Goal: Check status: Check status

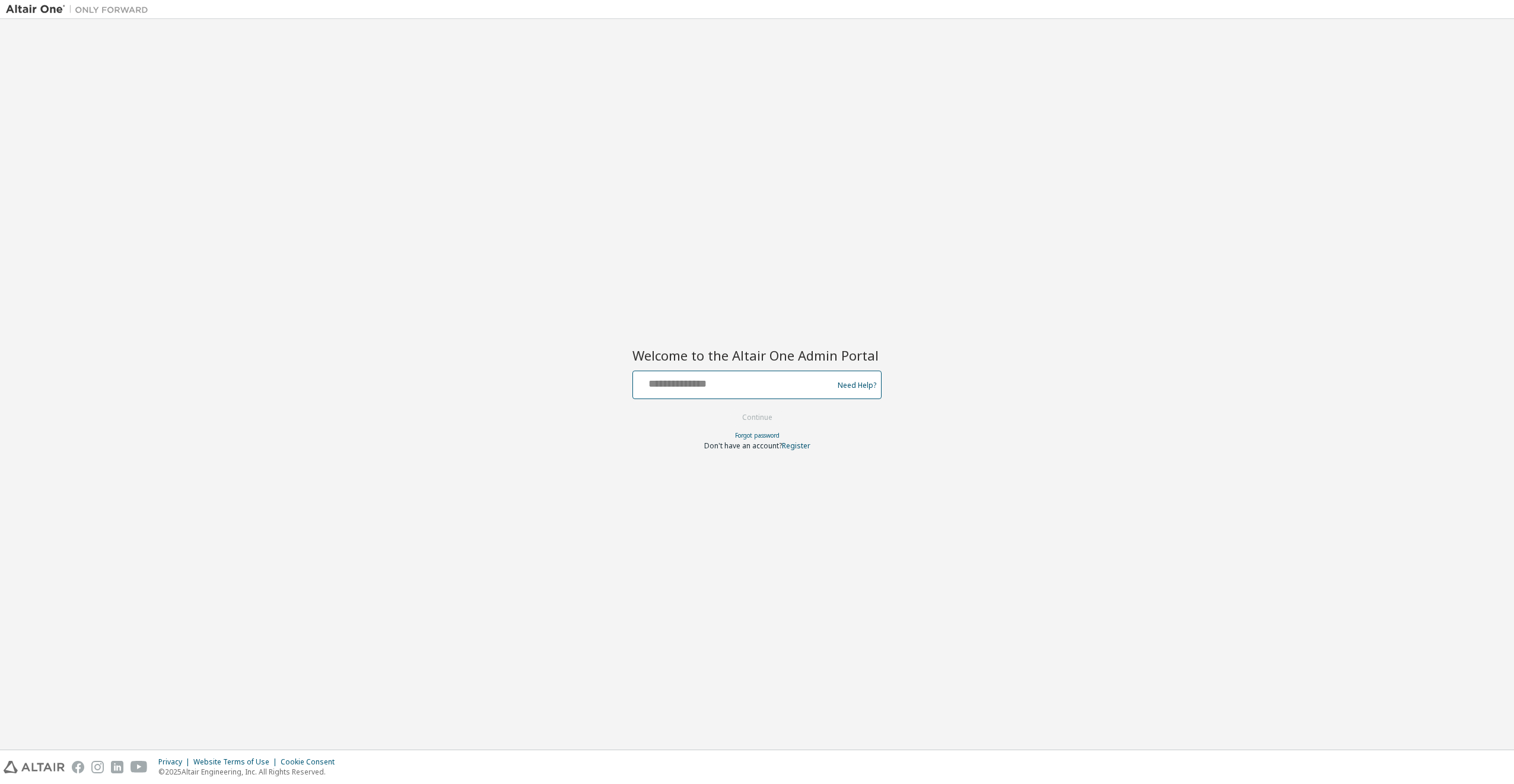
click at [683, 378] on input "text" at bounding box center [734, 382] width 194 height 17
type input "**********"
click at [741, 415] on button "Continue" at bounding box center [757, 417] width 55 height 18
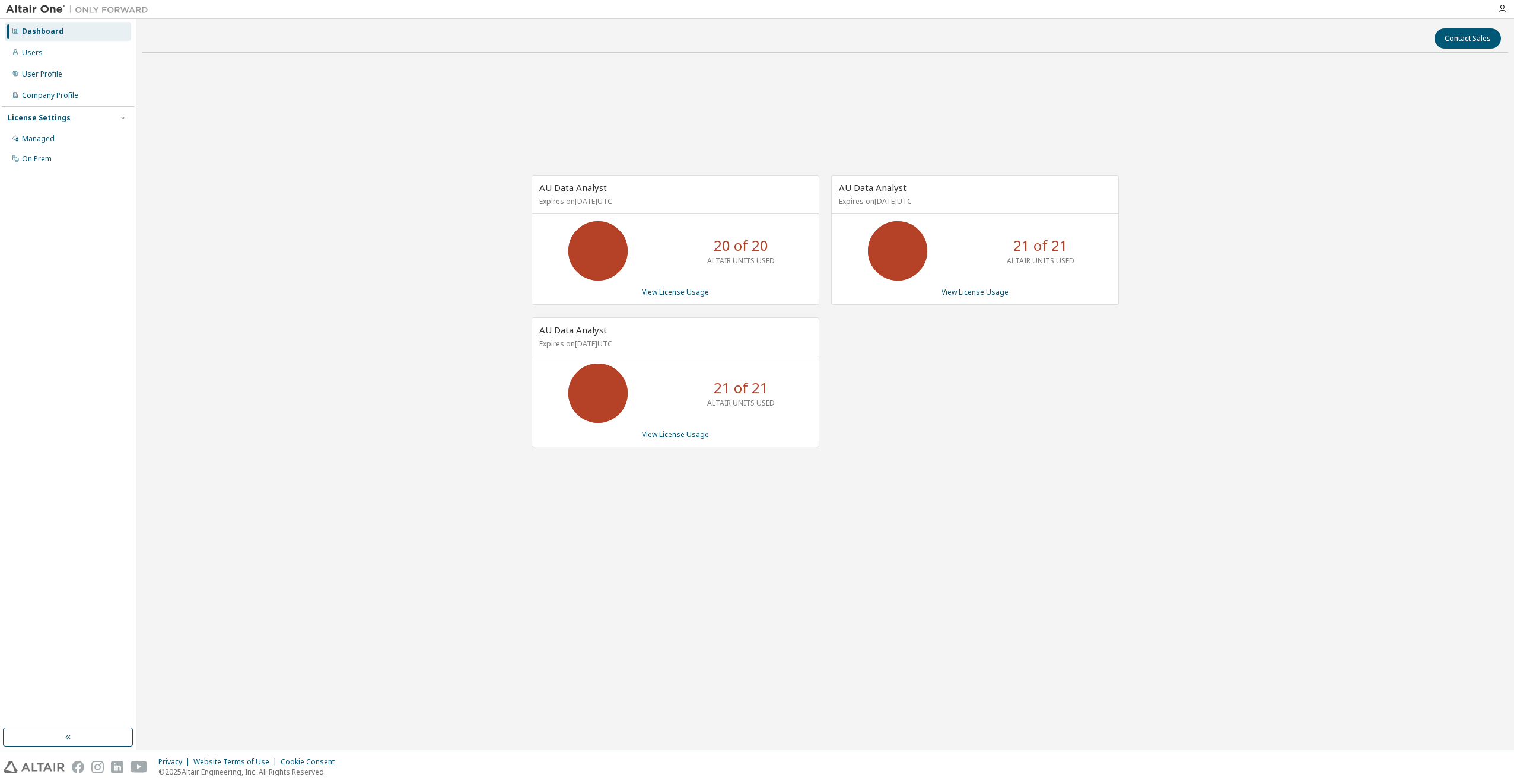
click at [701, 300] on div "AU Data Analyst Expires on [DATE] UTC 20 of 20 ALTAIR UNITS USED View License U…" at bounding box center [675, 240] width 288 height 130
click at [697, 294] on link "View License Usage" at bounding box center [675, 292] width 67 height 10
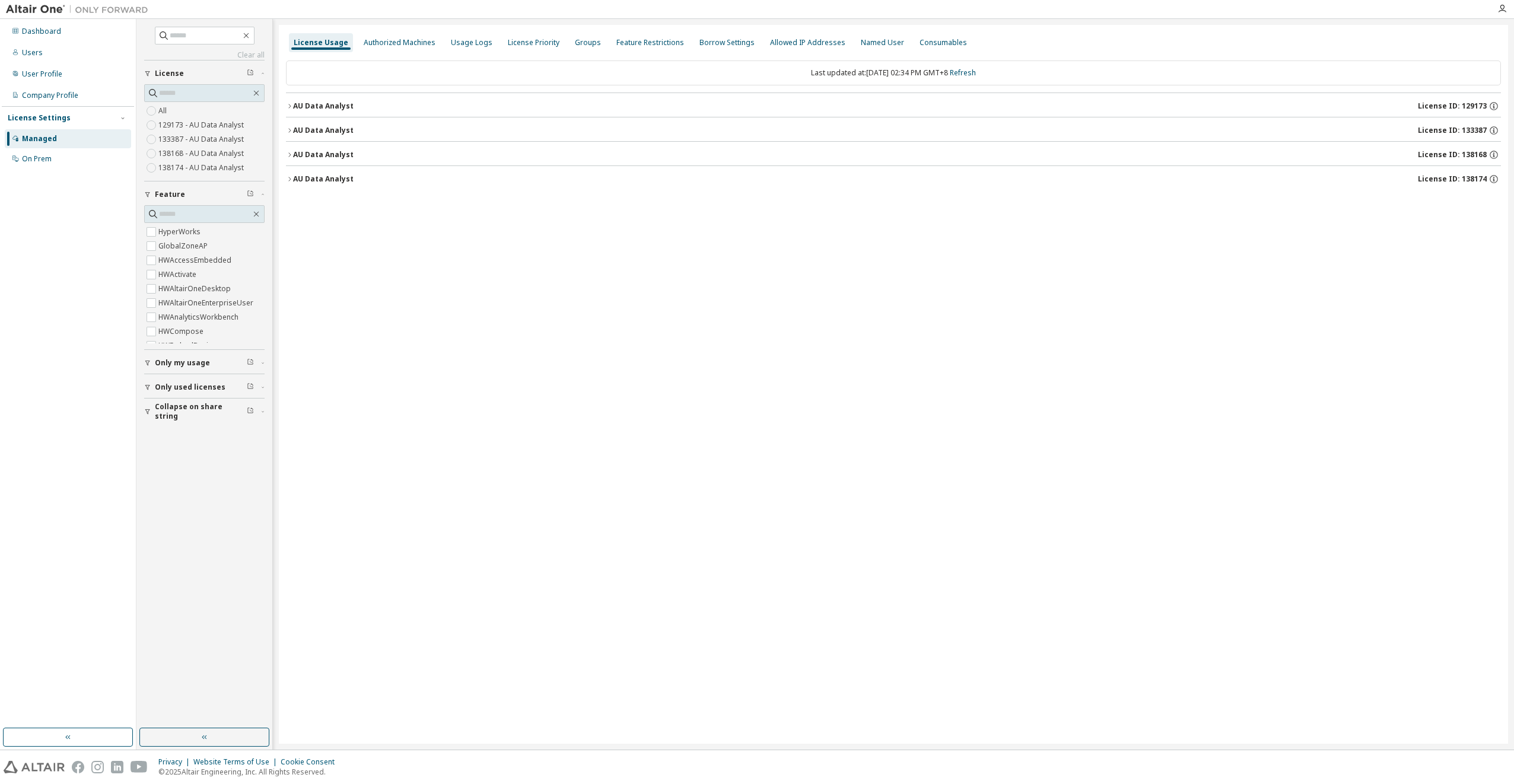
click at [330, 152] on div "AU Data Analyst" at bounding box center [323, 154] width 61 height 10
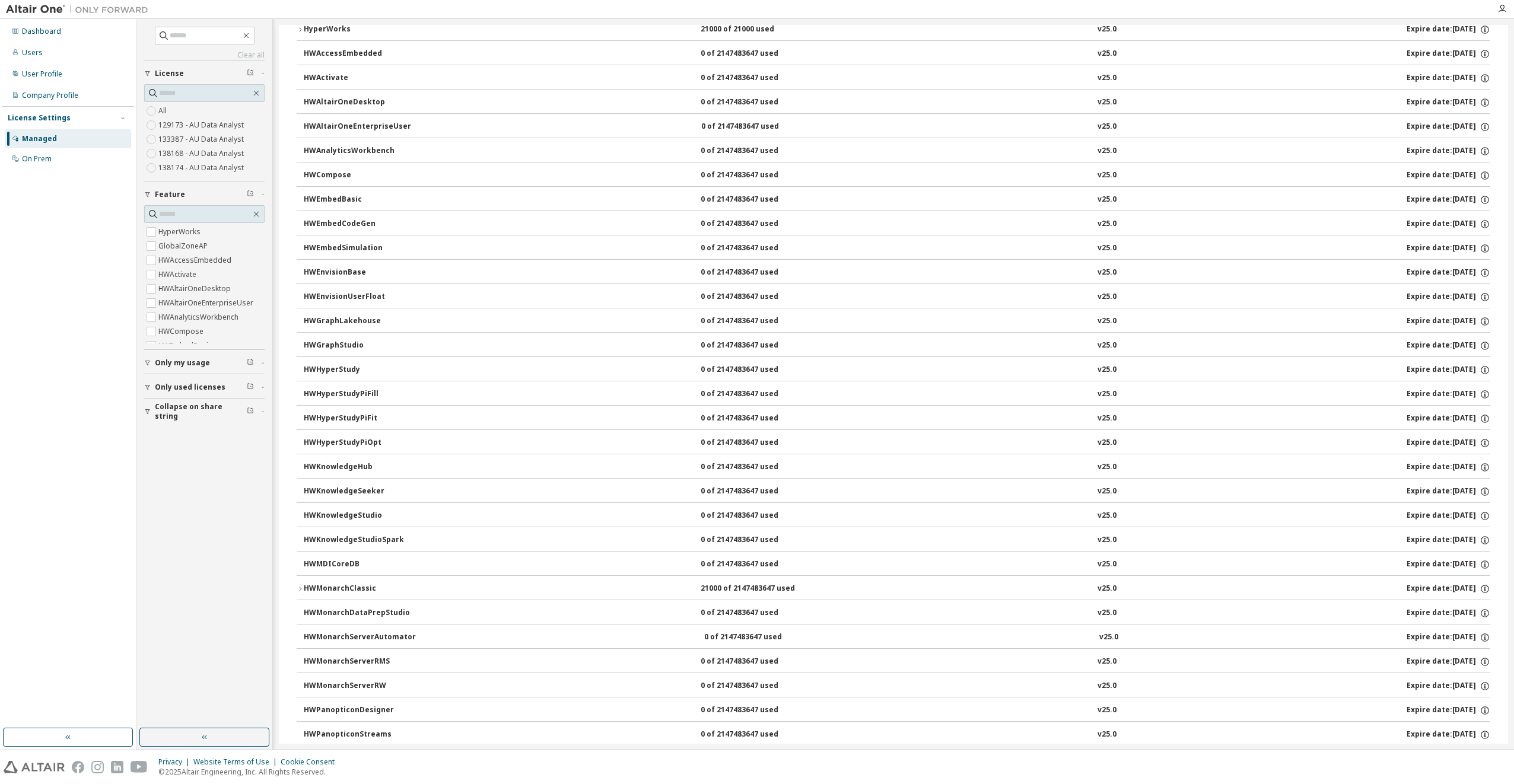
scroll to position [296, 0]
click at [354, 467] on div "HWMonarchClassic" at bounding box center [357, 466] width 107 height 11
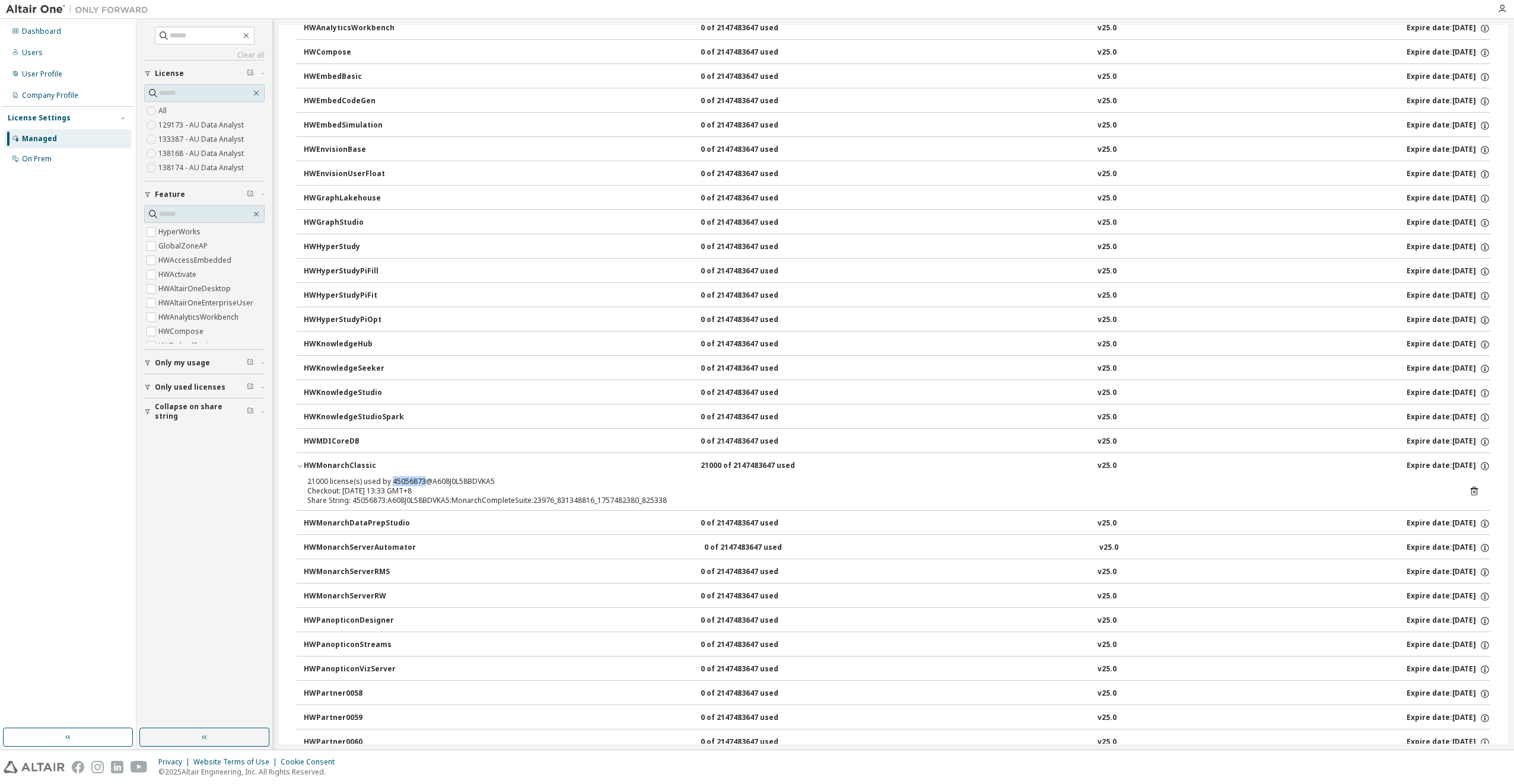
drag, startPoint x: 422, startPoint y: 483, endPoint x: 389, endPoint y: 480, distance: 33.1
click at [389, 480] on div "21000 license(s) used by 45056873@A608J0L58BDVKA5" at bounding box center [879, 481] width 1144 height 10
copy div "45056873"
click at [1471, 490] on icon at bounding box center [1474, 491] width 7 height 9
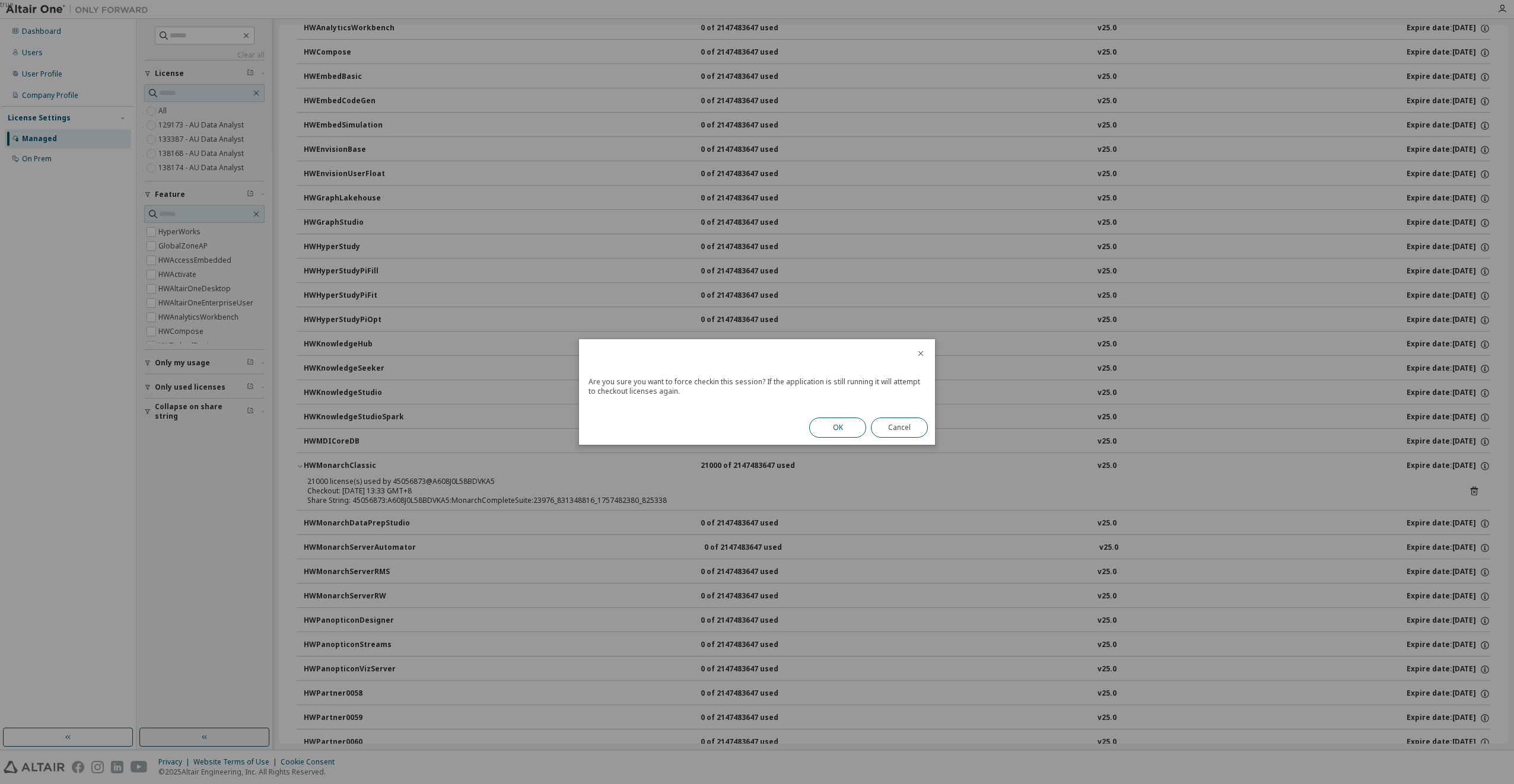
click at [832, 430] on button "OK" at bounding box center [837, 428] width 57 height 20
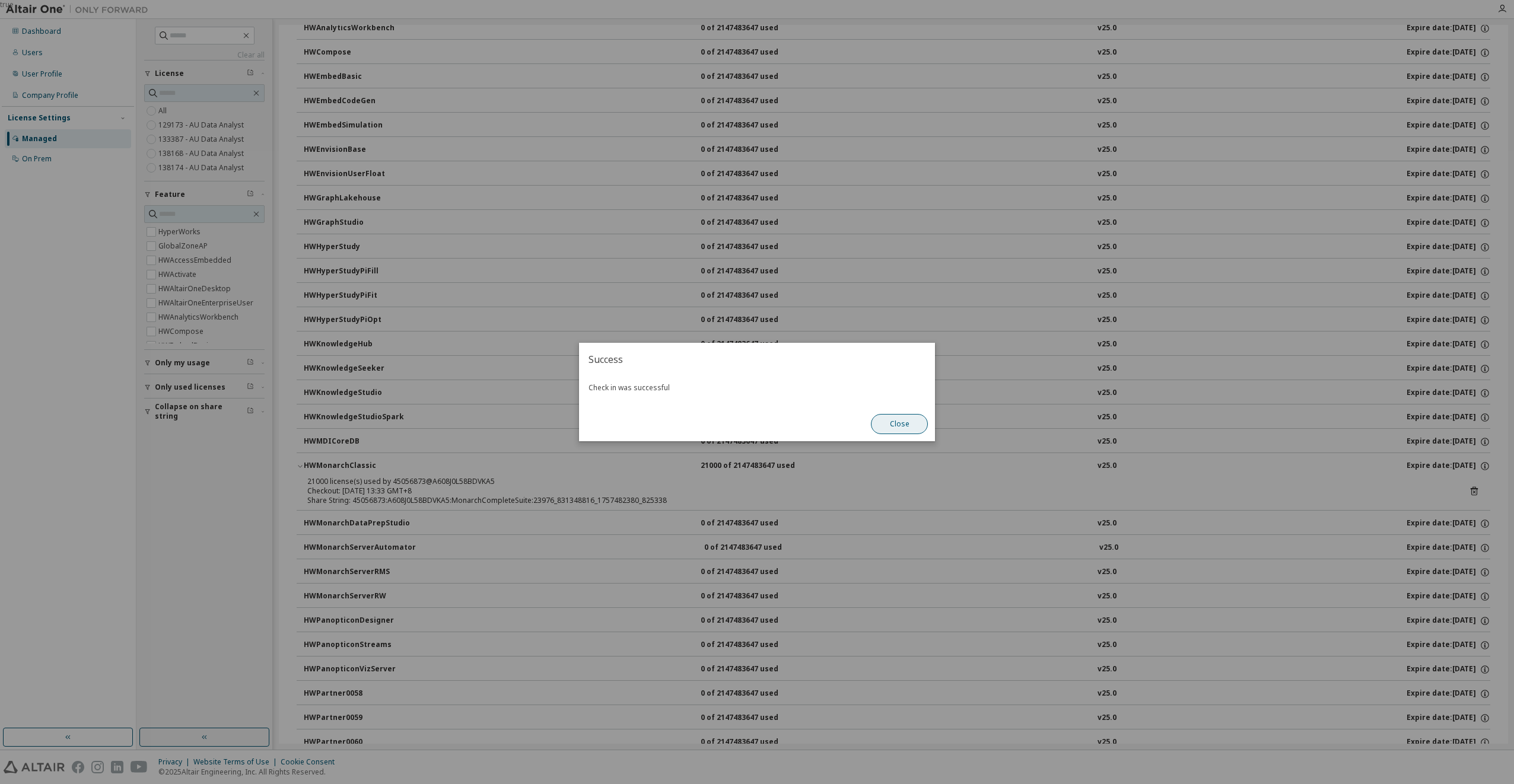
click at [903, 425] on button "Close" at bounding box center [899, 425] width 57 height 20
